Goal: Transaction & Acquisition: Purchase product/service

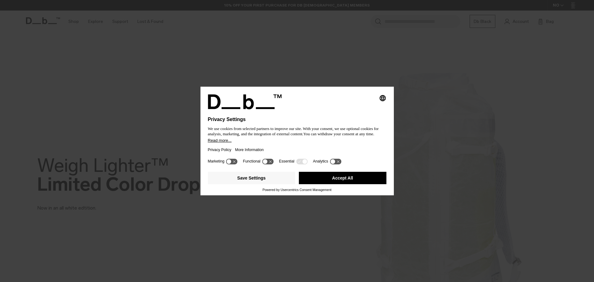
click at [359, 182] on button "Accept All" at bounding box center [343, 178] width 88 height 12
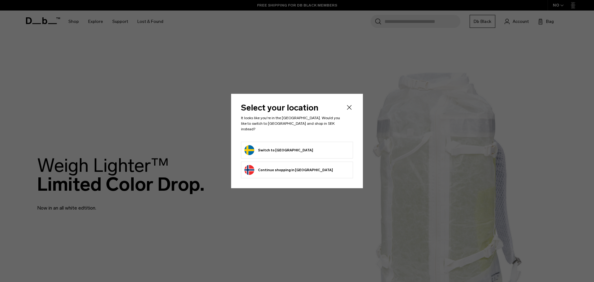
click at [275, 147] on button "Switch to Sweden" at bounding box center [278, 150] width 69 height 10
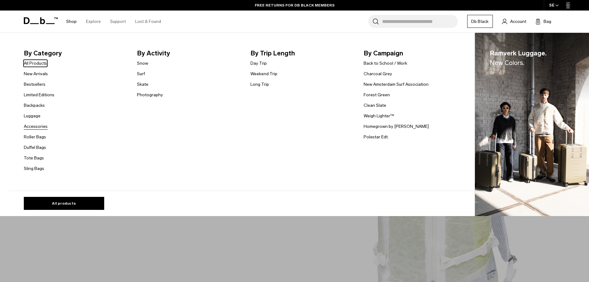
click at [39, 126] on link "Accessories" at bounding box center [36, 126] width 24 height 6
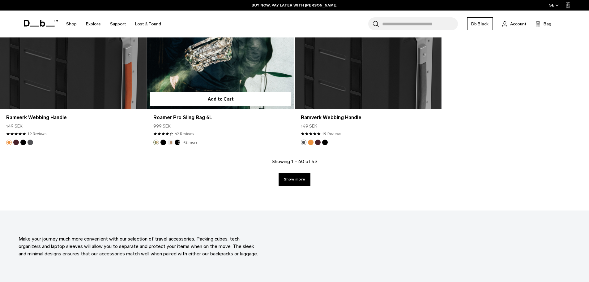
scroll to position [2444, 0]
